Goal: Information Seeking & Learning: Learn about a topic

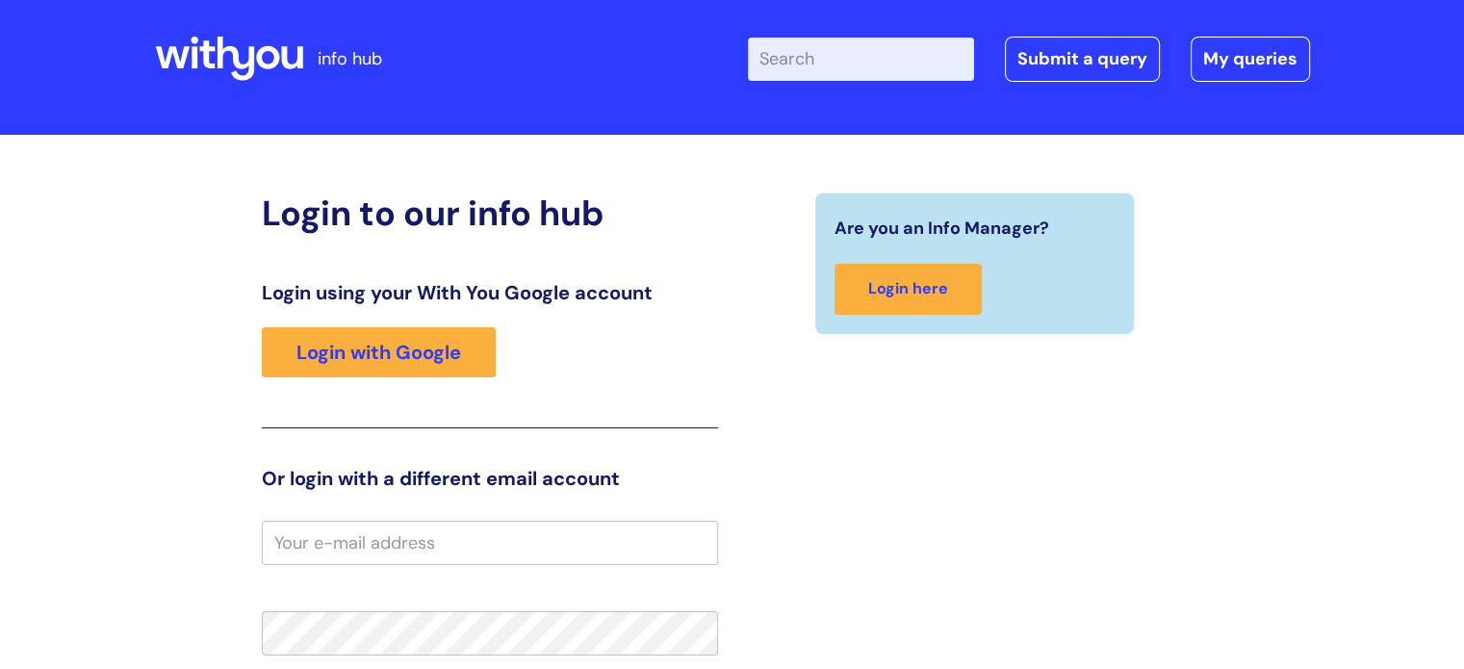
scroll to position [69, 0]
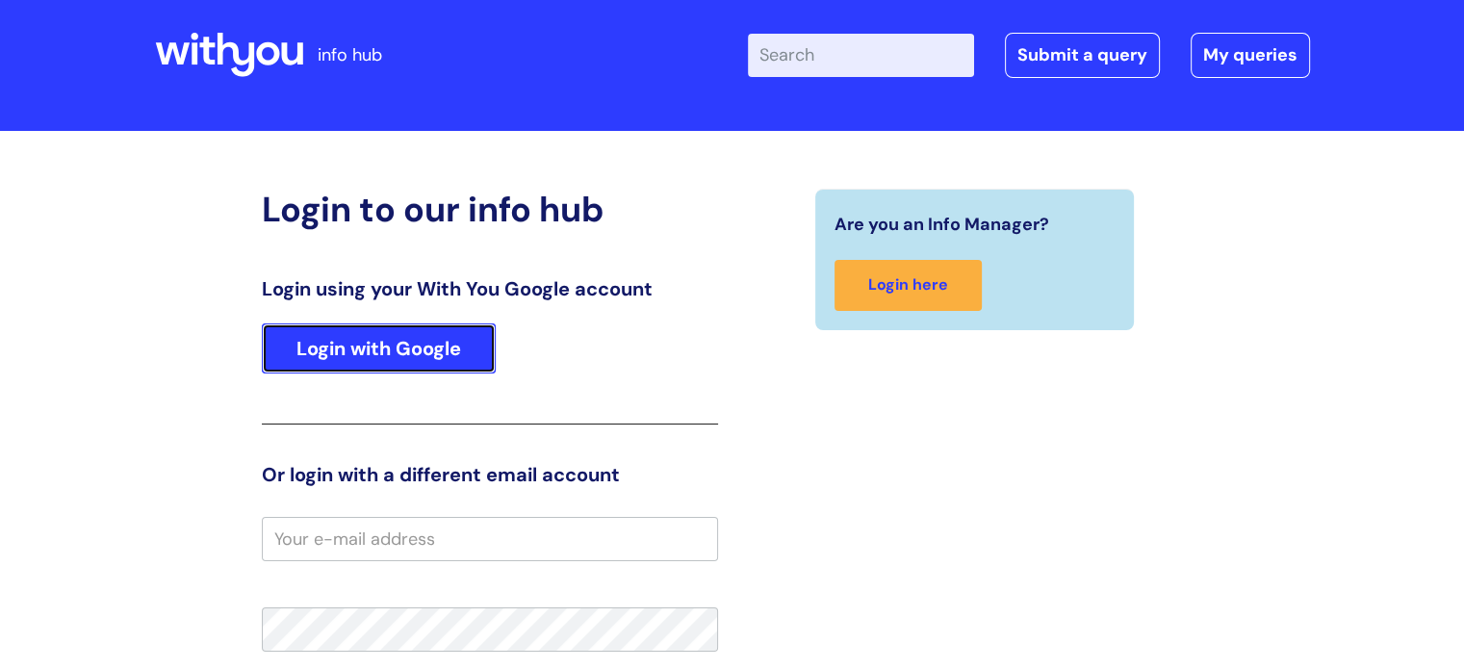
click at [492, 342] on link "Login with Google" at bounding box center [379, 349] width 234 height 50
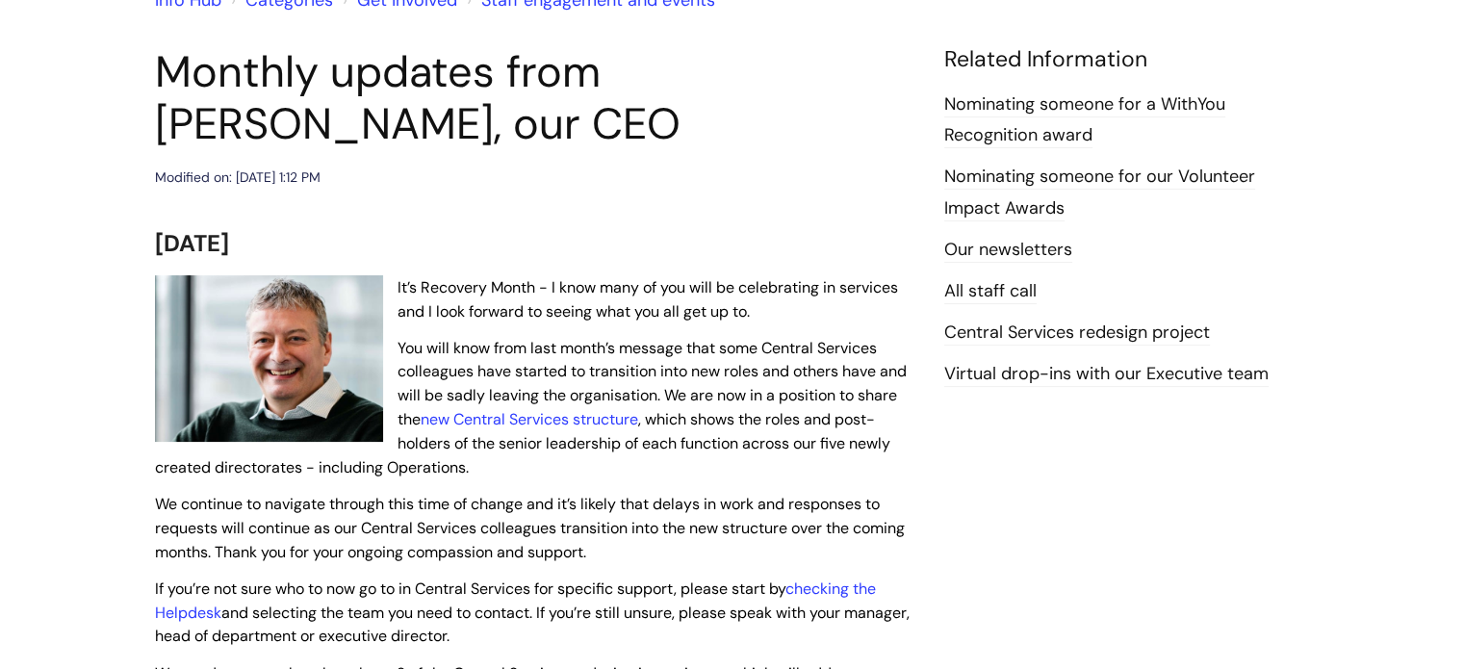
scroll to position [208, 0]
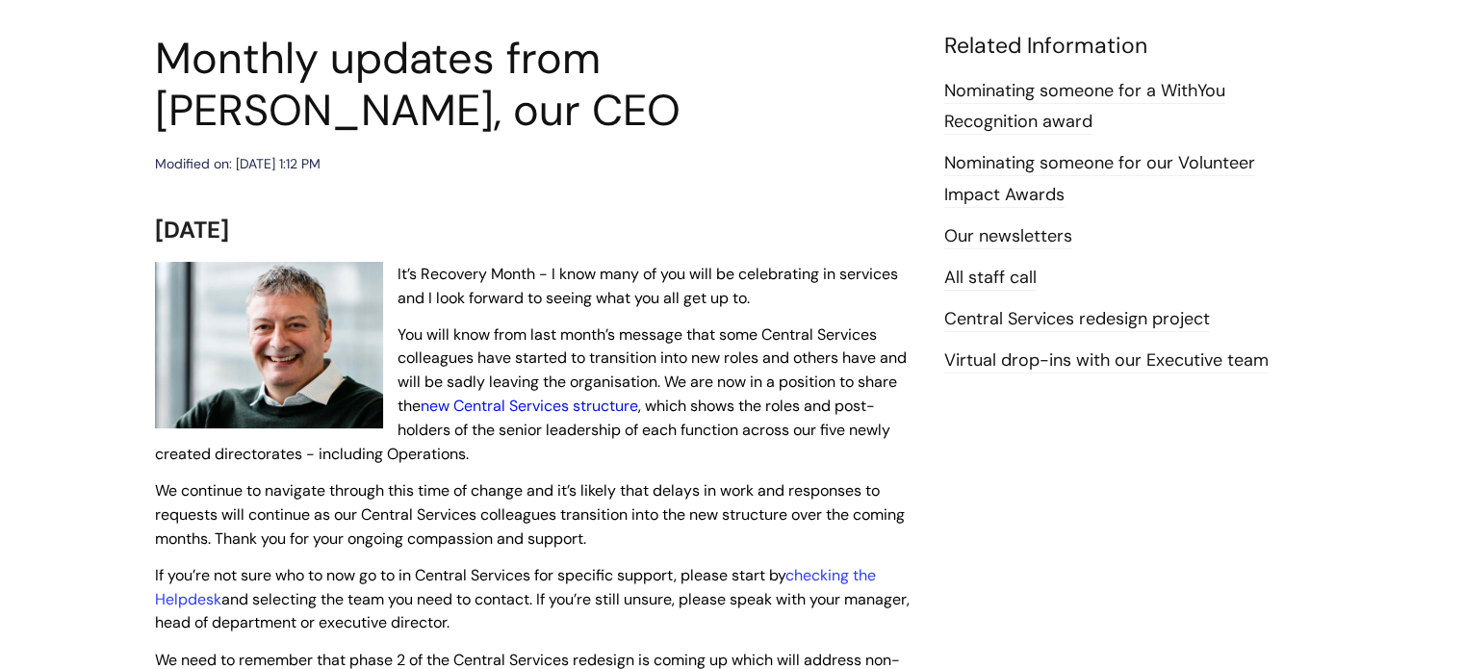
click at [541, 406] on link "new Central Services structure" at bounding box center [530, 406] width 218 height 20
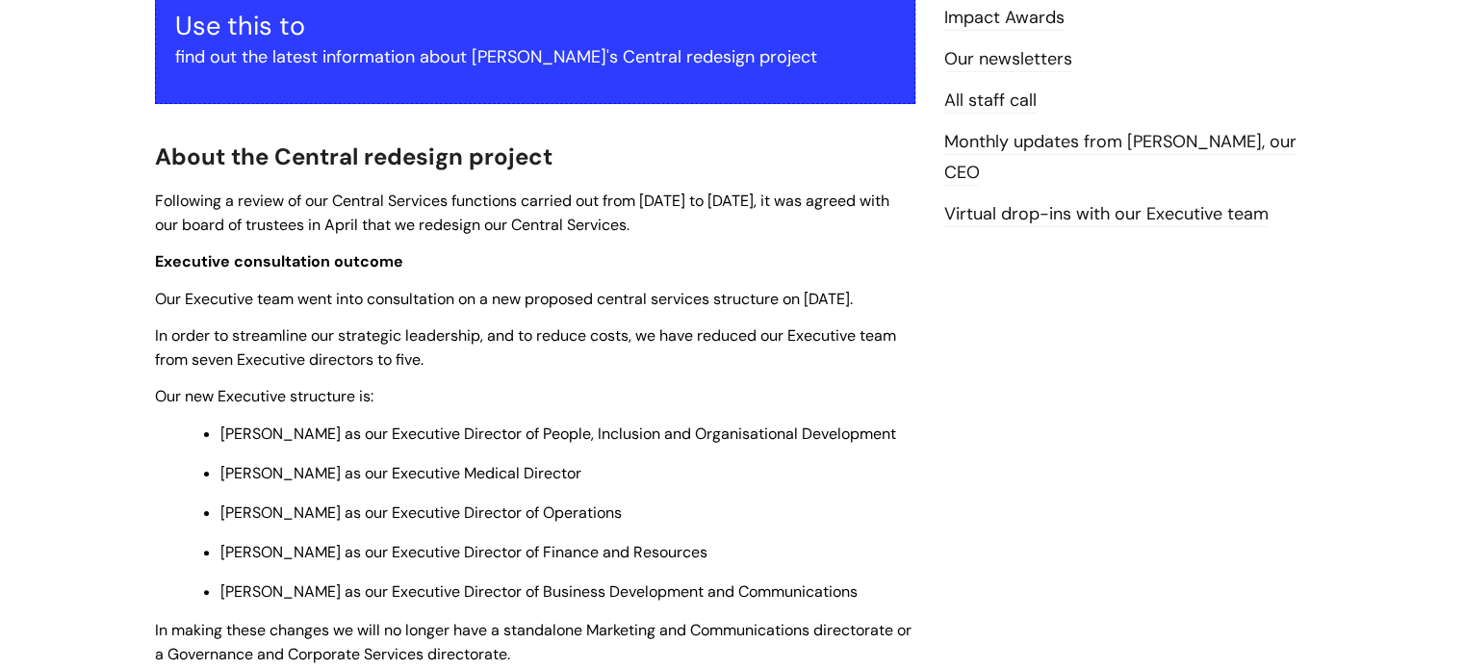
scroll to position [388, 0]
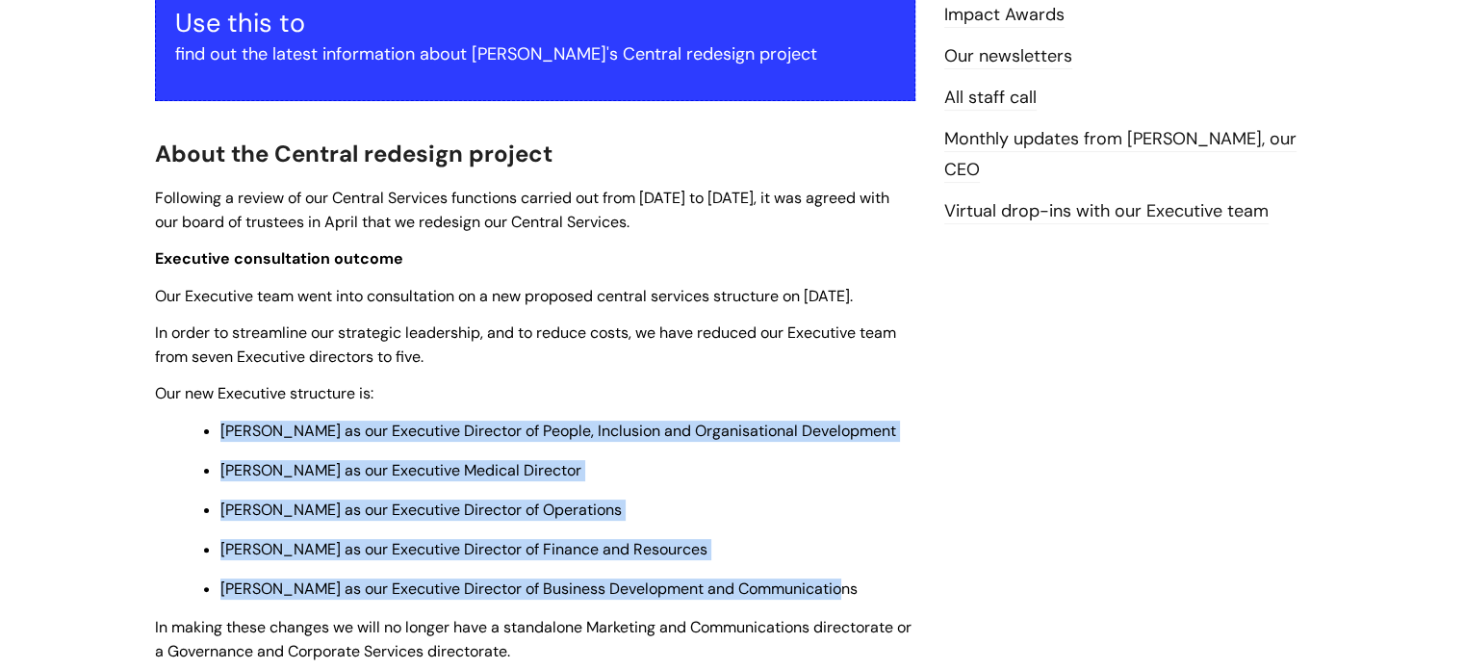
drag, startPoint x: 216, startPoint y: 430, endPoint x: 898, endPoint y: 593, distance: 701.8
click at [898, 593] on ul "Grace Marguerie as our Executive Director of People, Inclusion and Organisation…" at bounding box center [544, 509] width 741 height 182
copy ul "Grace Marguerie as our Executive Director of People, Inclusion and Organisation…"
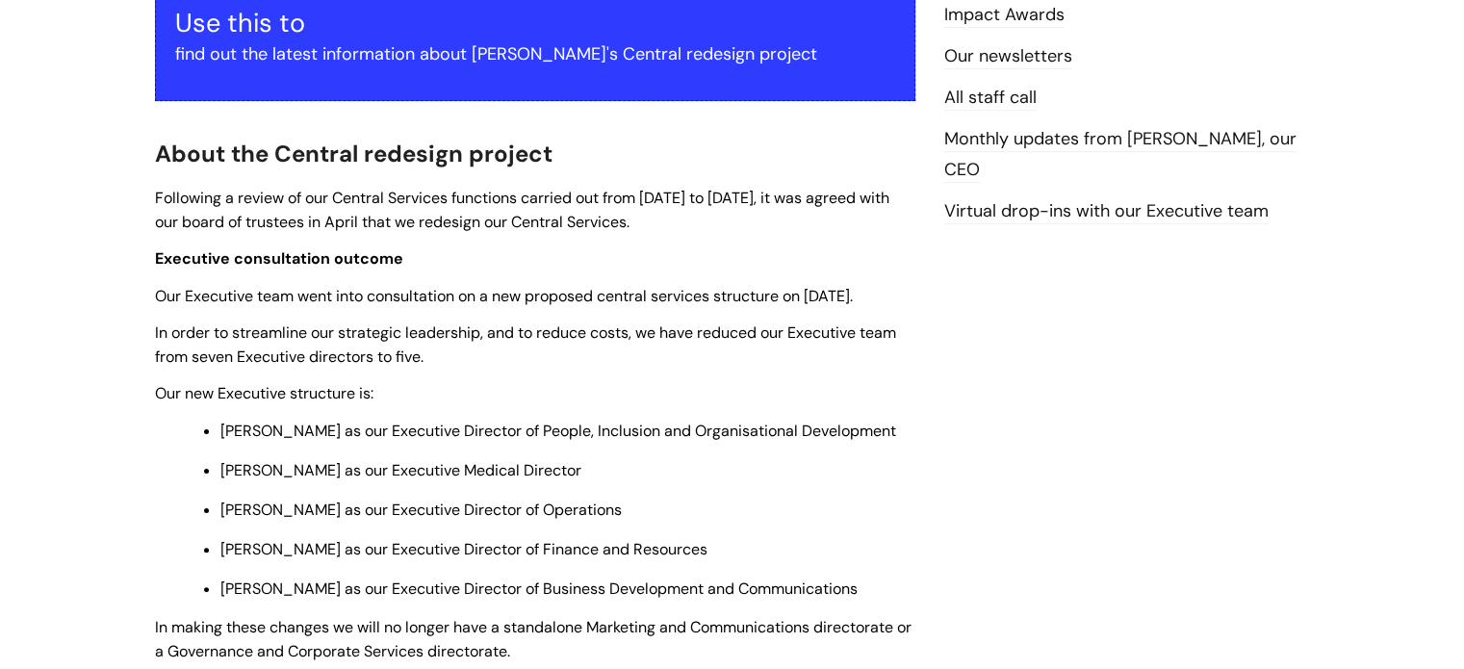
click at [523, 418] on li "Grace Marguerie as our Executive Director of People, Inclusion and Organisation…" at bounding box center [567, 430] width 695 height 24
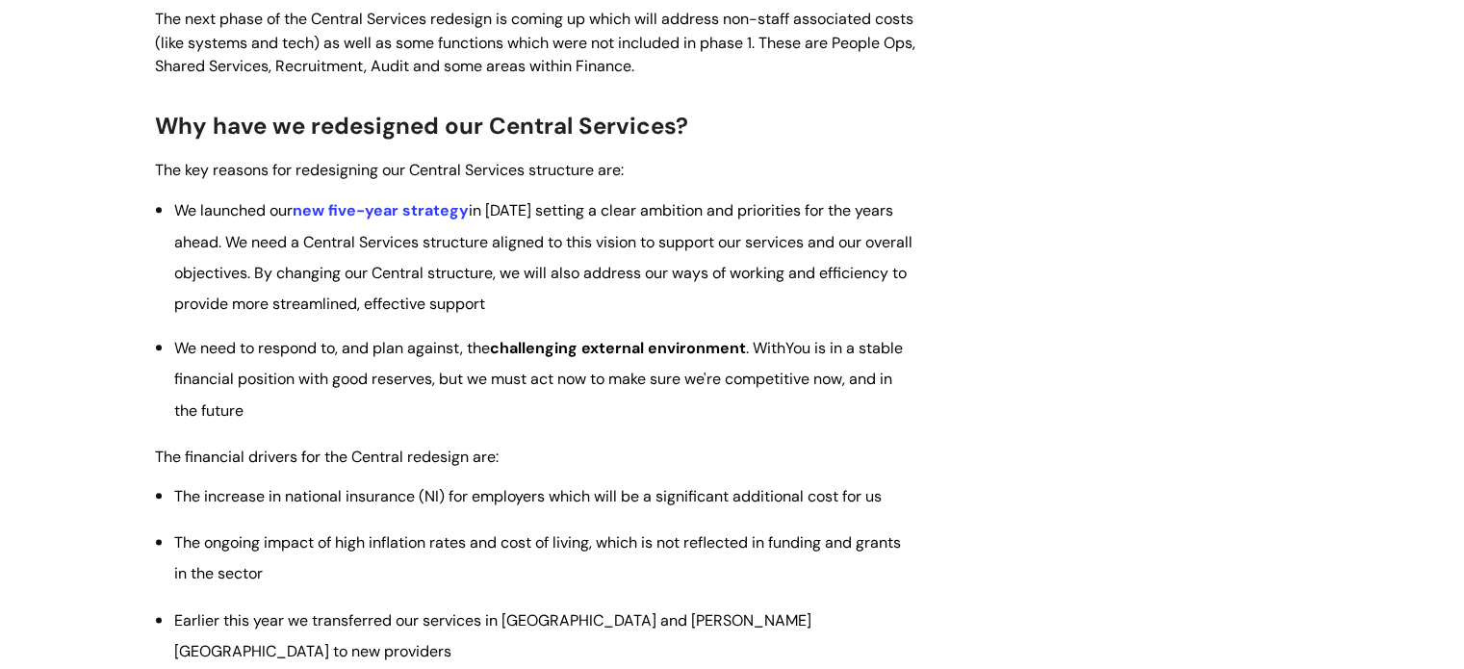
scroll to position [2059, 0]
